Goal: Task Accomplishment & Management: Complete application form

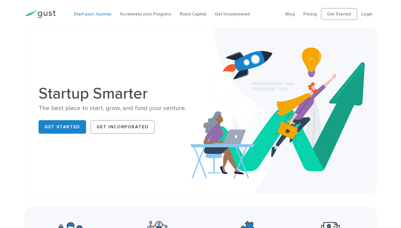
click at [88, 12] on link "Start your Journey" at bounding box center [93, 13] width 38 height 5
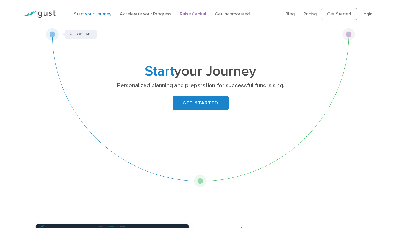
click at [186, 14] on link "Raise Capital" at bounding box center [193, 13] width 26 height 5
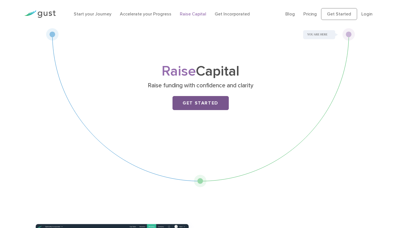
click at [195, 98] on link "Get Started" at bounding box center [200, 103] width 56 height 14
